Goal: Book appointment/travel/reservation

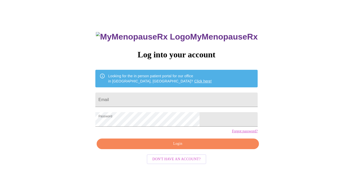
scroll to position [13, 0]
click at [180, 99] on input "Email" at bounding box center [176, 99] width 162 height 14
type input "[EMAIL_ADDRESS][DOMAIN_NAME]"
click at [170, 147] on span "Login" at bounding box center [178, 143] width 150 height 6
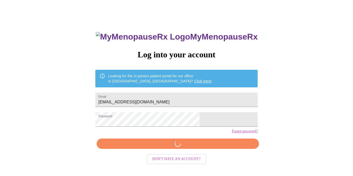
scroll to position [13, 0]
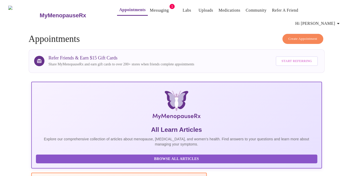
click at [150, 11] on link "Messaging" at bounding box center [159, 10] width 19 height 7
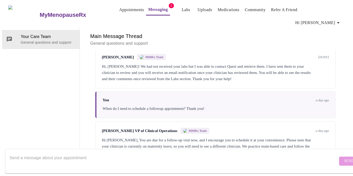
click at [119, 10] on link "Appointments" at bounding box center [131, 9] width 25 height 7
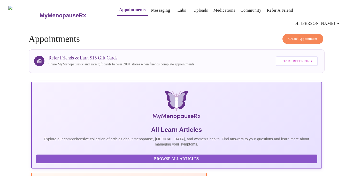
click at [283, 34] on button "Create Appointment" at bounding box center [302, 39] width 41 height 10
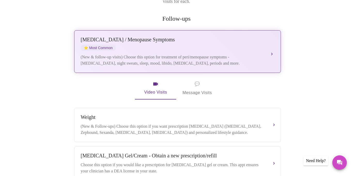
scroll to position [93, 0]
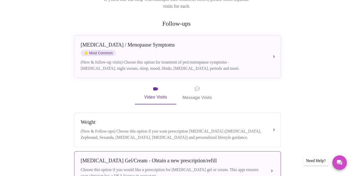
click at [215, 167] on div "Choose this option if you would like a prescription for [MEDICAL_DATA] gel or c…" at bounding box center [172, 173] width 183 height 12
click at [273, 160] on button "[MEDICAL_DATA] Gel/Cream - Obtain a new prescription/refill Choose this option …" at bounding box center [177, 168] width 207 height 34
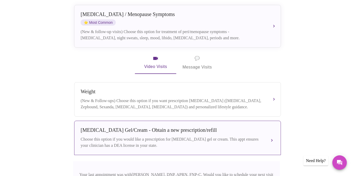
scroll to position [124, 0]
click at [228, 136] on div "Choose this option if you would like a prescription for [MEDICAL_DATA] gel or c…" at bounding box center [172, 142] width 183 height 12
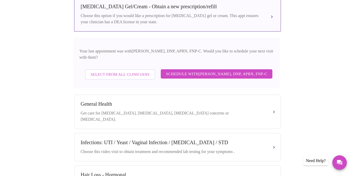
scroll to position [248, 0]
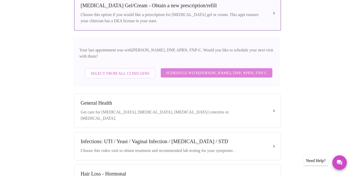
click at [216, 69] on span "Schedule with [PERSON_NAME], DNP, APRN, FNP-C" at bounding box center [216, 72] width 101 height 7
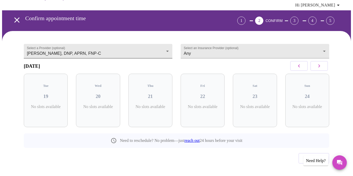
click at [166, 43] on body "MyMenopauseRx Appointments Messaging Labs Uploads Medications Community Refer a…" at bounding box center [176, 87] width 349 height 206
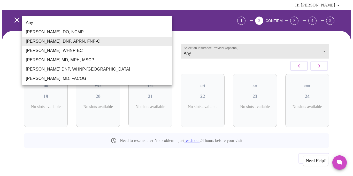
click at [154, 24] on li "Any" at bounding box center [97, 22] width 151 height 9
type input "Any"
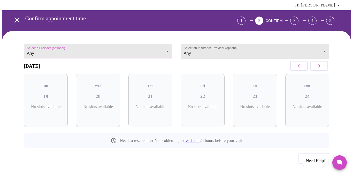
click at [212, 40] on body "MyMenopauseRx Appointments Messaging Labs Uploads Medications Community Refer a…" at bounding box center [176, 87] width 349 height 206
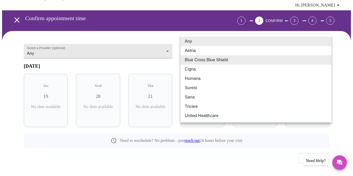
click at [163, 28] on div at bounding box center [176, 88] width 353 height 176
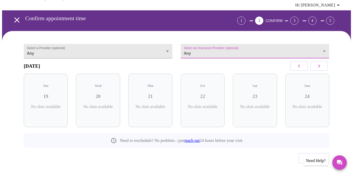
click at [317, 62] on button "button" at bounding box center [319, 66] width 18 height 10
click at [317, 63] on button "button" at bounding box center [319, 66] width 18 height 10
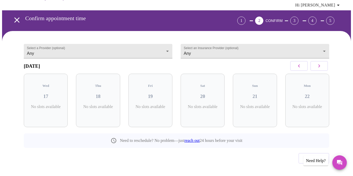
click at [317, 63] on button "button" at bounding box center [319, 66] width 18 height 10
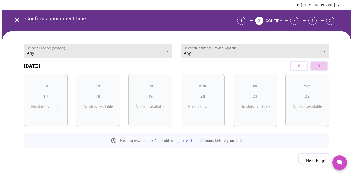
click at [317, 63] on button "button" at bounding box center [319, 66] width 18 height 10
click at [322, 63] on icon "button" at bounding box center [319, 66] width 6 height 6
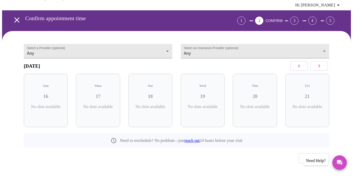
click at [322, 63] on icon "button" at bounding box center [319, 66] width 6 height 6
click at [138, 41] on body "MyMenopauseRx Appointments Messaging Labs Uploads Medications Community Refer a…" at bounding box center [176, 87] width 349 height 206
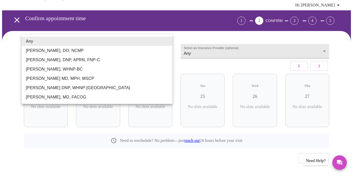
click at [17, 11] on div at bounding box center [176, 88] width 353 height 176
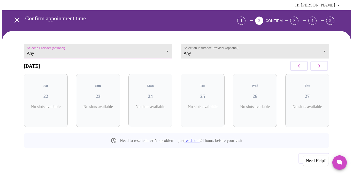
click at [15, 15] on icon "open drawer" at bounding box center [16, 19] width 9 height 9
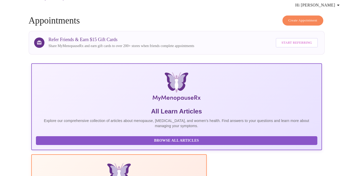
click at [284, 16] on h4 "Create Appointment Appointments" at bounding box center [177, 20] width 296 height 10
click at [291, 18] on span "Create Appointment" at bounding box center [302, 21] width 29 height 6
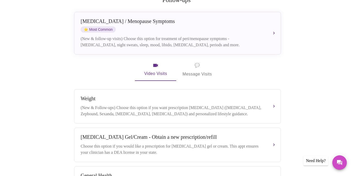
scroll to position [124, 0]
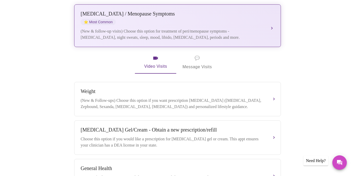
click at [235, 28] on div "(New & follow-up visits) Choose this option for treatment of peri/menopause sym…" at bounding box center [172, 34] width 183 height 12
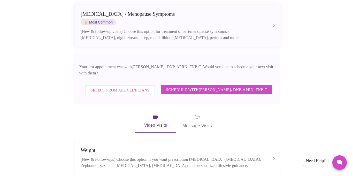
click at [136, 87] on span "Select from All Clinicians" at bounding box center [120, 90] width 59 height 7
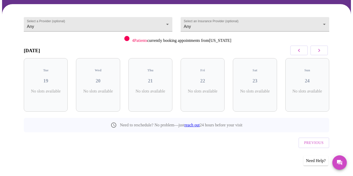
scroll to position [27, 0]
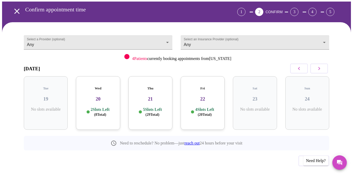
click at [145, 96] on h3 "21" at bounding box center [150, 99] width 36 height 6
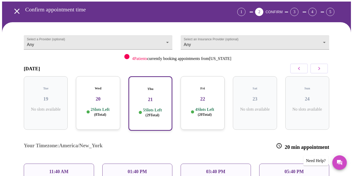
click at [77, 163] on div "11:40 AM" at bounding box center [59, 171] width 70 height 16
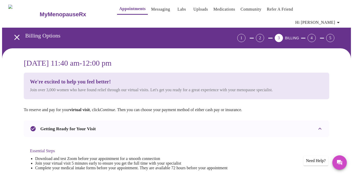
scroll to position [0, 0]
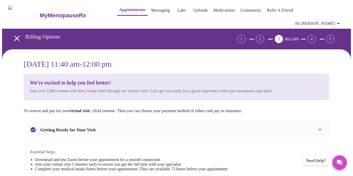
click at [152, 12] on link "Messaging" at bounding box center [160, 10] width 19 height 7
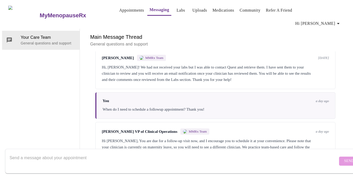
scroll to position [232, 0]
click at [249, 160] on textarea "Send a message about your appointment" at bounding box center [174, 161] width 328 height 17
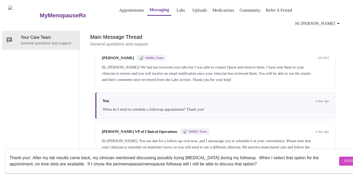
scroll to position [10, 0]
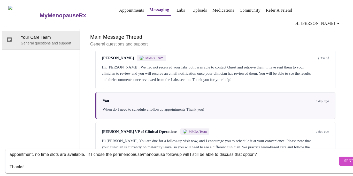
type textarea "Thank you! After my lab results came back, my clinician mentioned discussing po…"
click at [344, 158] on span "Send" at bounding box center [349, 161] width 10 height 6
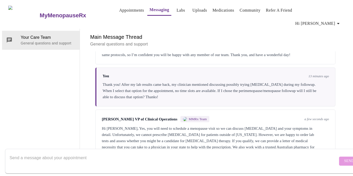
scroll to position [333, 0]
